Goal: Find contact information: Find contact information

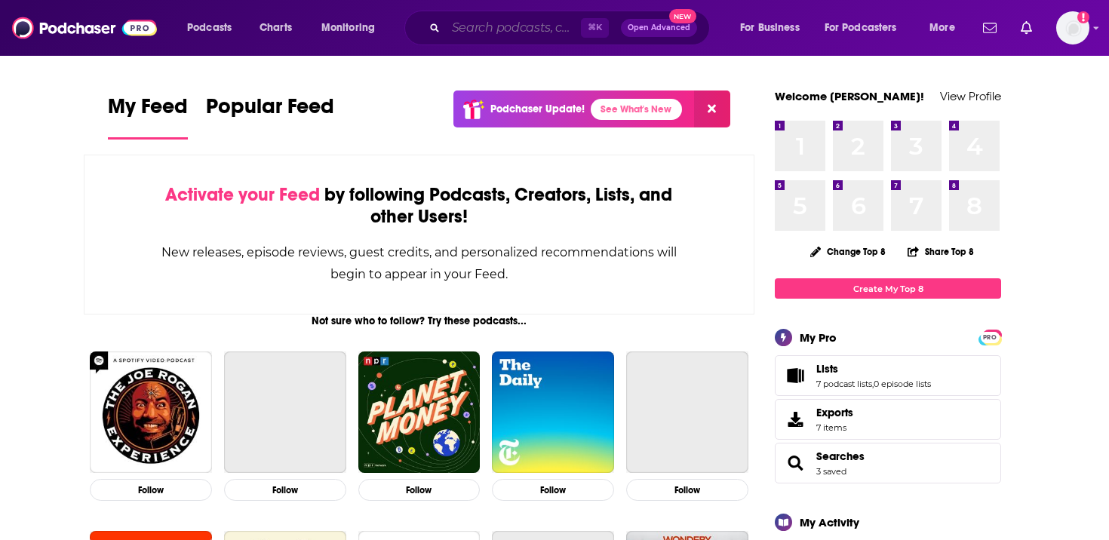
click at [493, 34] on input "Search podcasts, credits, & more..." at bounding box center [513, 28] width 135 height 24
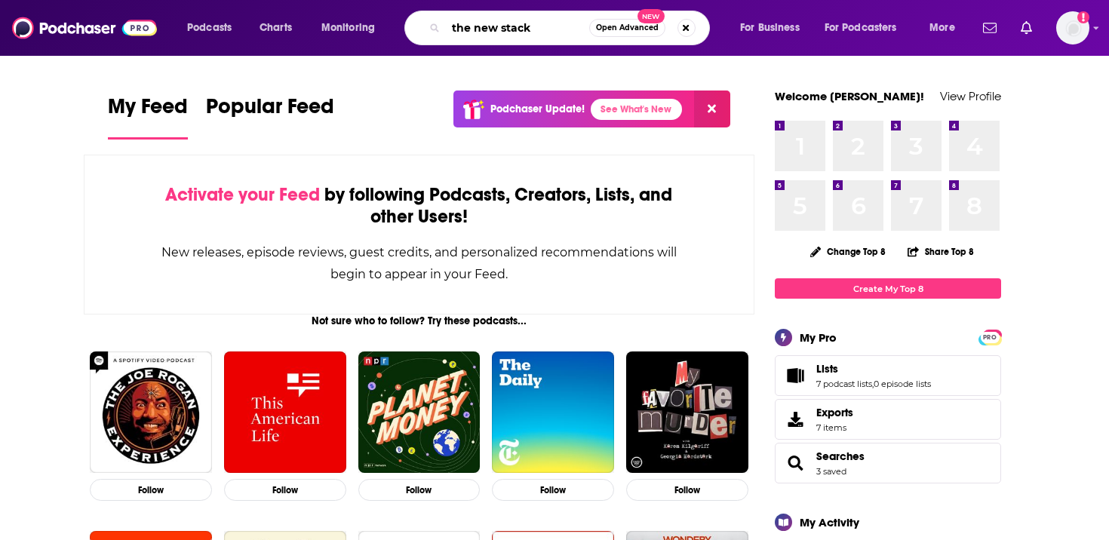
type input "the new stack"
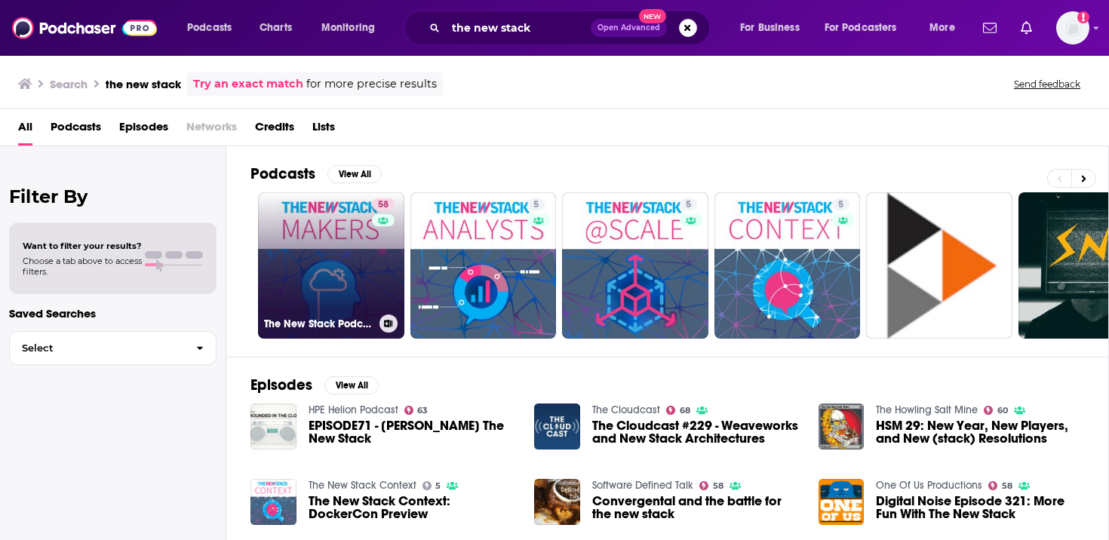
click at [349, 281] on link "58 The New Stack Podcast" at bounding box center [331, 265] width 146 height 146
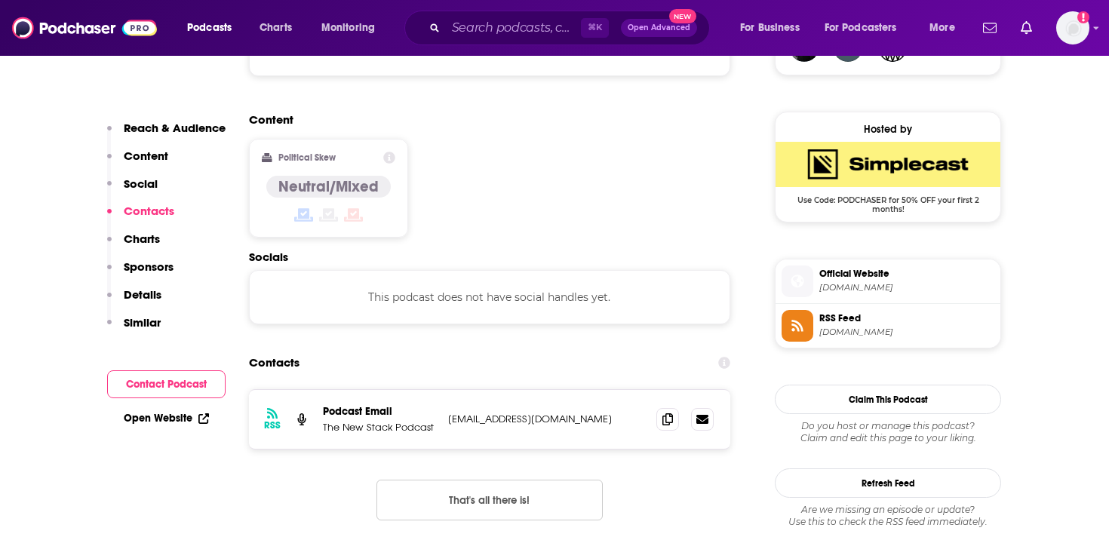
scroll to position [1236, 0]
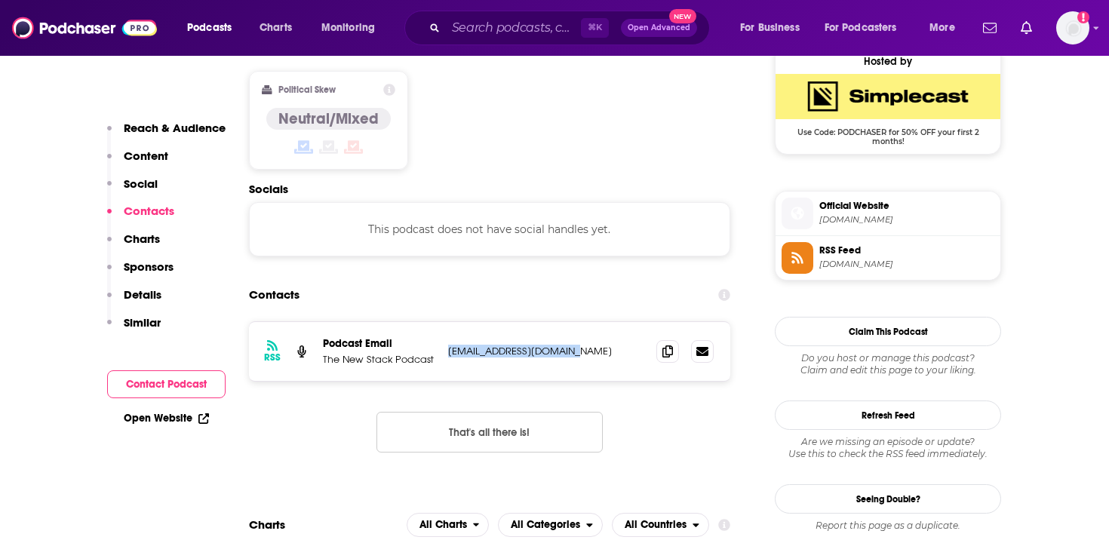
drag, startPoint x: 579, startPoint y: 265, endPoint x: 449, endPoint y: 257, distance: 130.7
click at [449, 322] on div "RSS Podcast Email The New Stack Podcast [EMAIL_ADDRESS][DOMAIN_NAME] [EMAIL_ADD…" at bounding box center [489, 351] width 481 height 59
copy p "[EMAIL_ADDRESS][DOMAIN_NAME]"
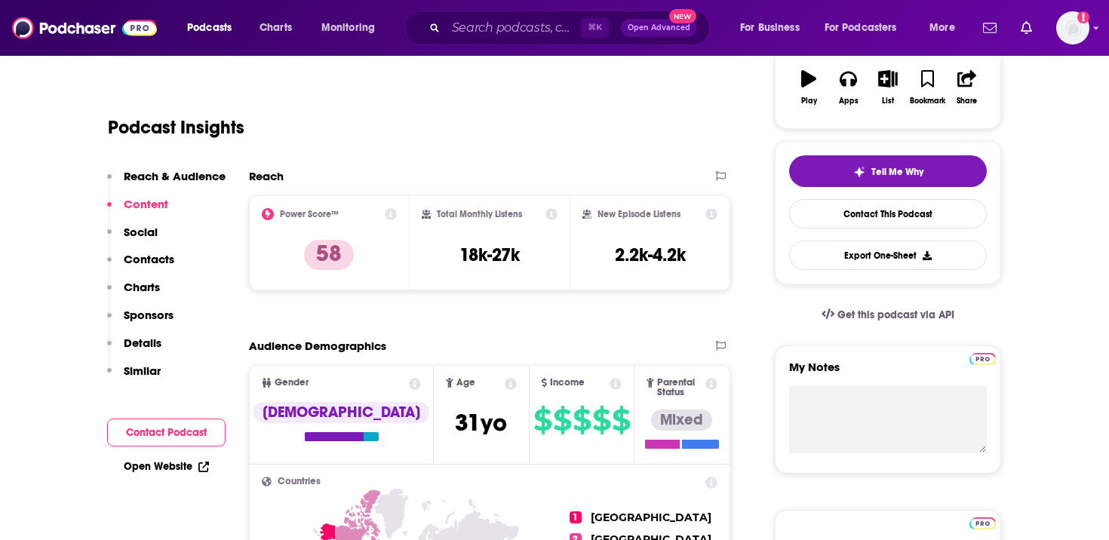
scroll to position [255, 0]
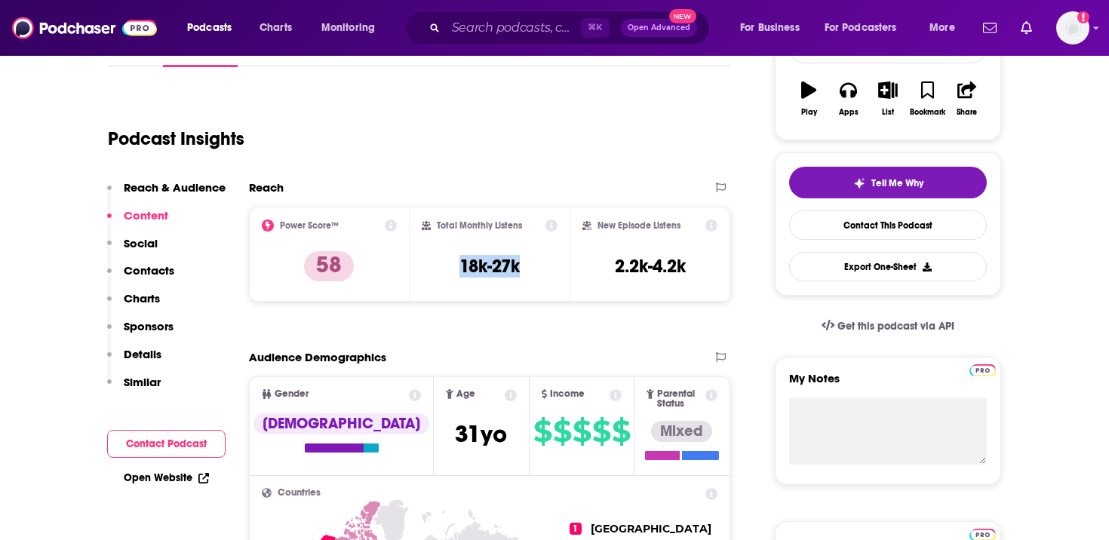
drag, startPoint x: 526, startPoint y: 270, endPoint x: 453, endPoint y: 271, distance: 73.2
click at [453, 271] on div "Total Monthly Listens 18k-27k" at bounding box center [490, 253] width 137 height 69
copy h3 "18k-27k"
drag, startPoint x: 692, startPoint y: 272, endPoint x: 609, endPoint y: 272, distance: 83.0
click at [609, 272] on div "New Episode Listens 2.2k-4.2k" at bounding box center [649, 253] width 135 height 69
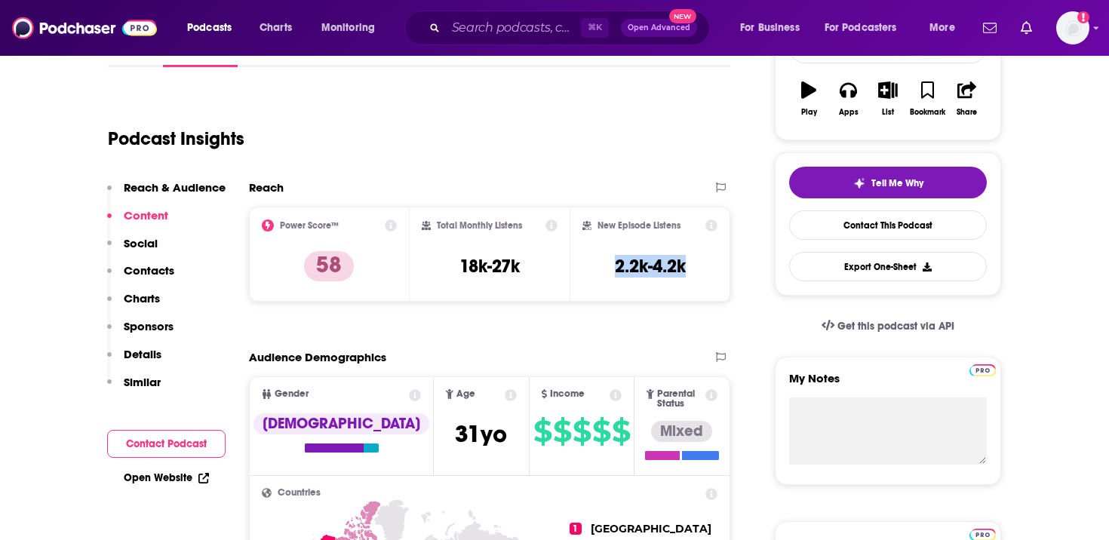
copy h3 "2.2k-4.2k"
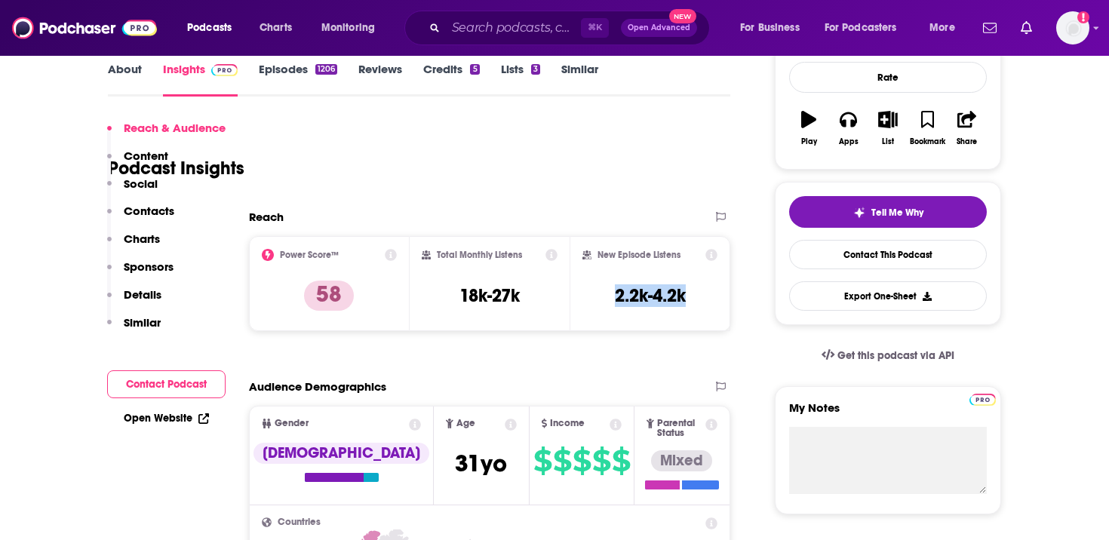
scroll to position [317, 0]
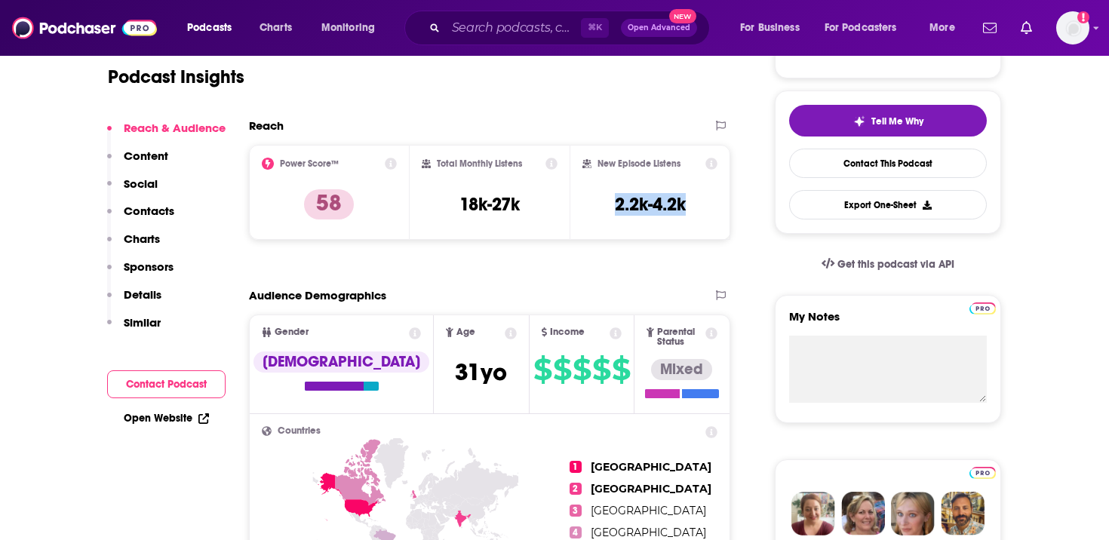
click at [172, 417] on link "Open Website" at bounding box center [166, 418] width 85 height 13
click at [1079, 23] on img "Logged in as bigswing" at bounding box center [1072, 27] width 33 height 33
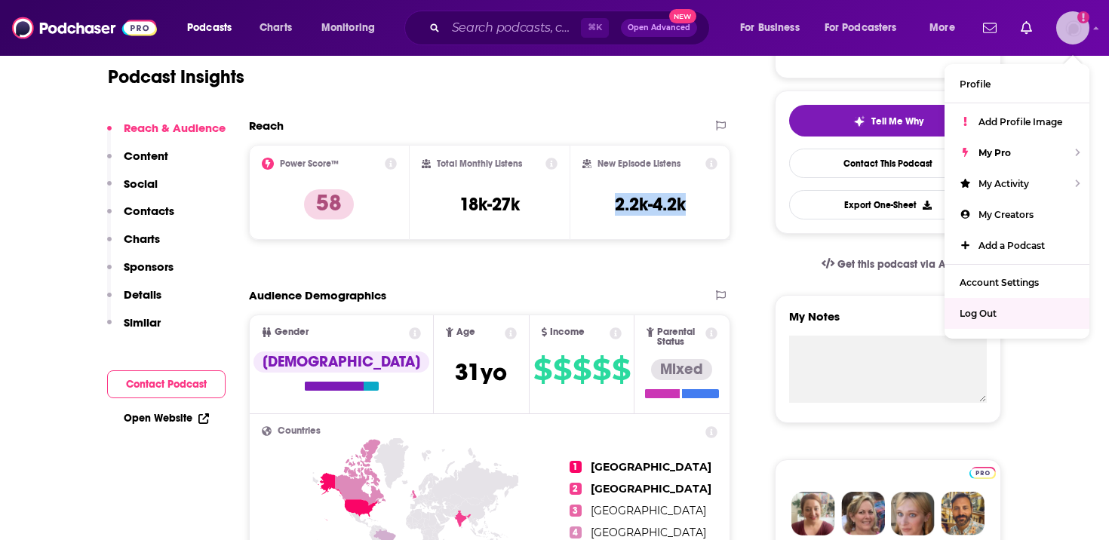
click at [966, 316] on span "Log Out" at bounding box center [977, 313] width 37 height 11
